Goal: Check status

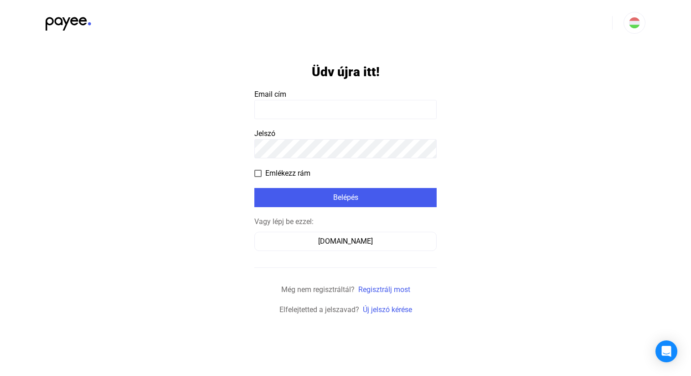
type input "**********"
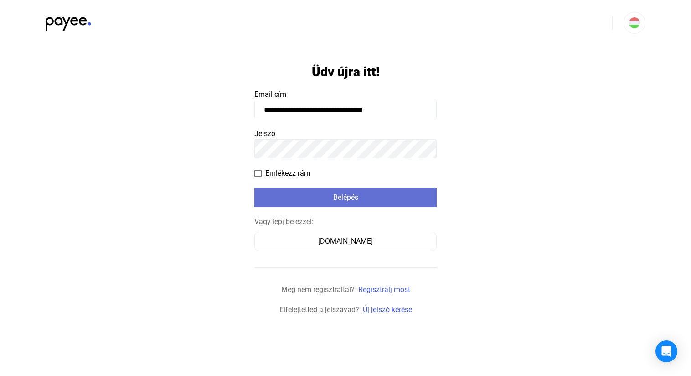
click at [350, 202] on div "Belépés" at bounding box center [345, 197] width 177 height 11
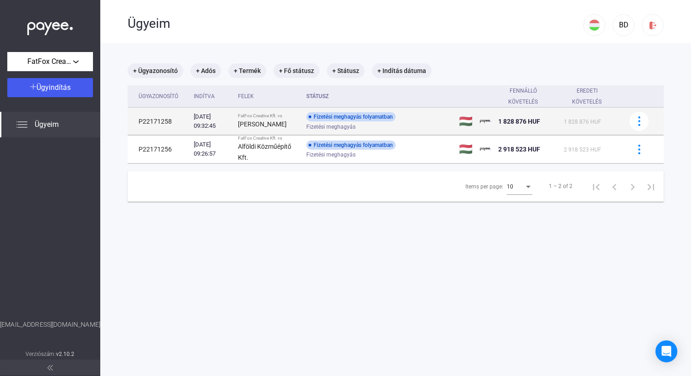
click at [356, 125] on span "Fizetési meghagyás" at bounding box center [330, 126] width 49 height 11
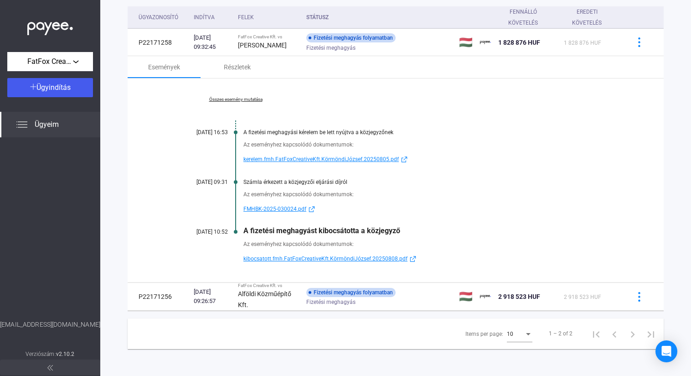
scroll to position [79, 0]
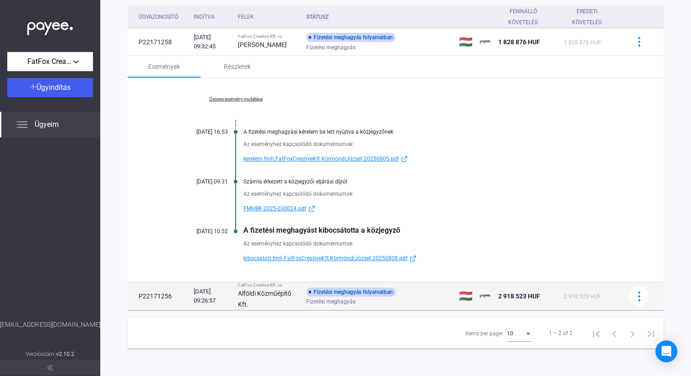
click at [371, 304] on div "Fizetési meghagyás" at bounding box center [378, 301] width 145 height 7
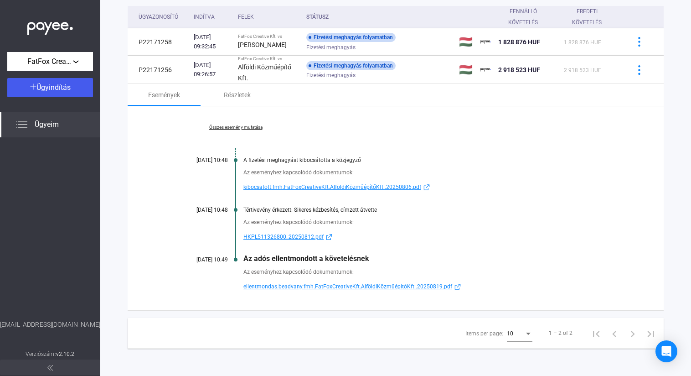
click at [347, 285] on span "ellentmondas.beadvany.fmh.FatFoxCreativeKft.AlföldiKözműépítőKft..20250819.pdf" at bounding box center [347, 286] width 209 height 11
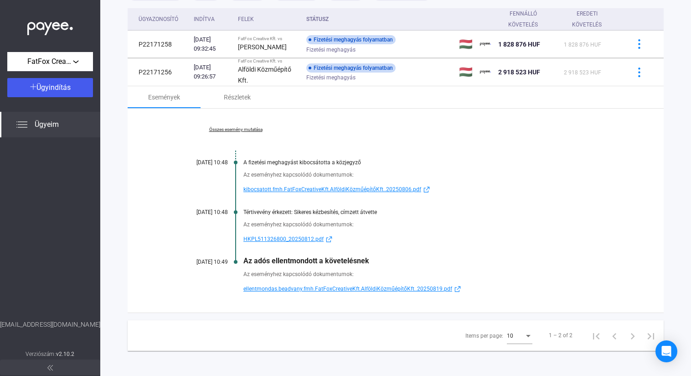
scroll to position [73, 0]
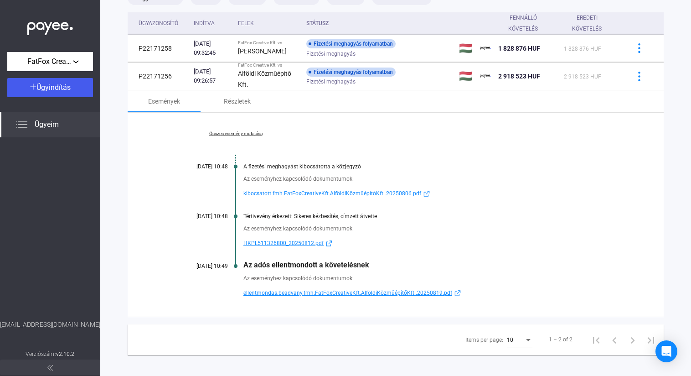
click at [361, 291] on span "ellentmondas.beadvany.fmh.FatFoxCreativeKft.AlföldiKözműépítőKft..20250819.pdf" at bounding box center [347, 292] width 209 height 11
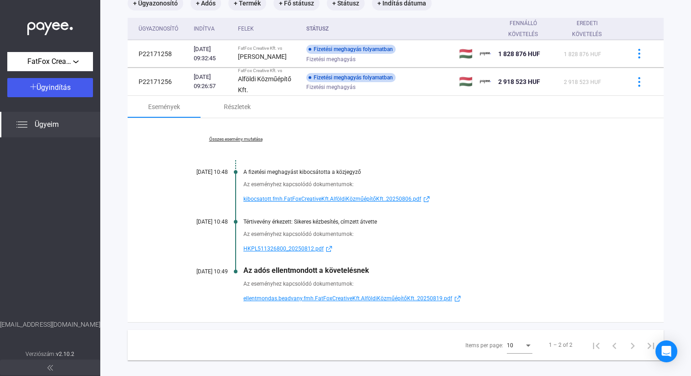
scroll to position [68, 0]
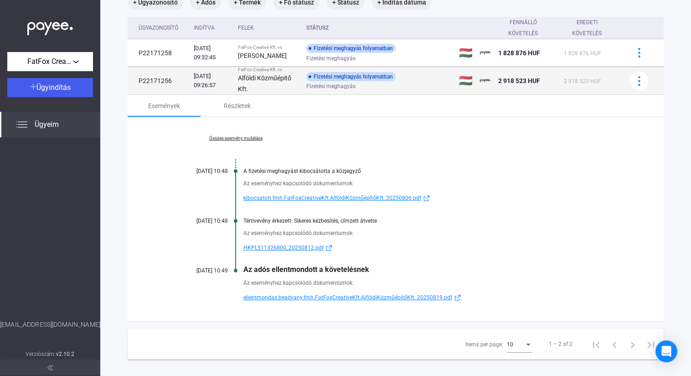
click at [434, 89] on div "Fizetési meghagyás" at bounding box center [378, 86] width 145 height 7
